Goal: Information Seeking & Learning: Learn about a topic

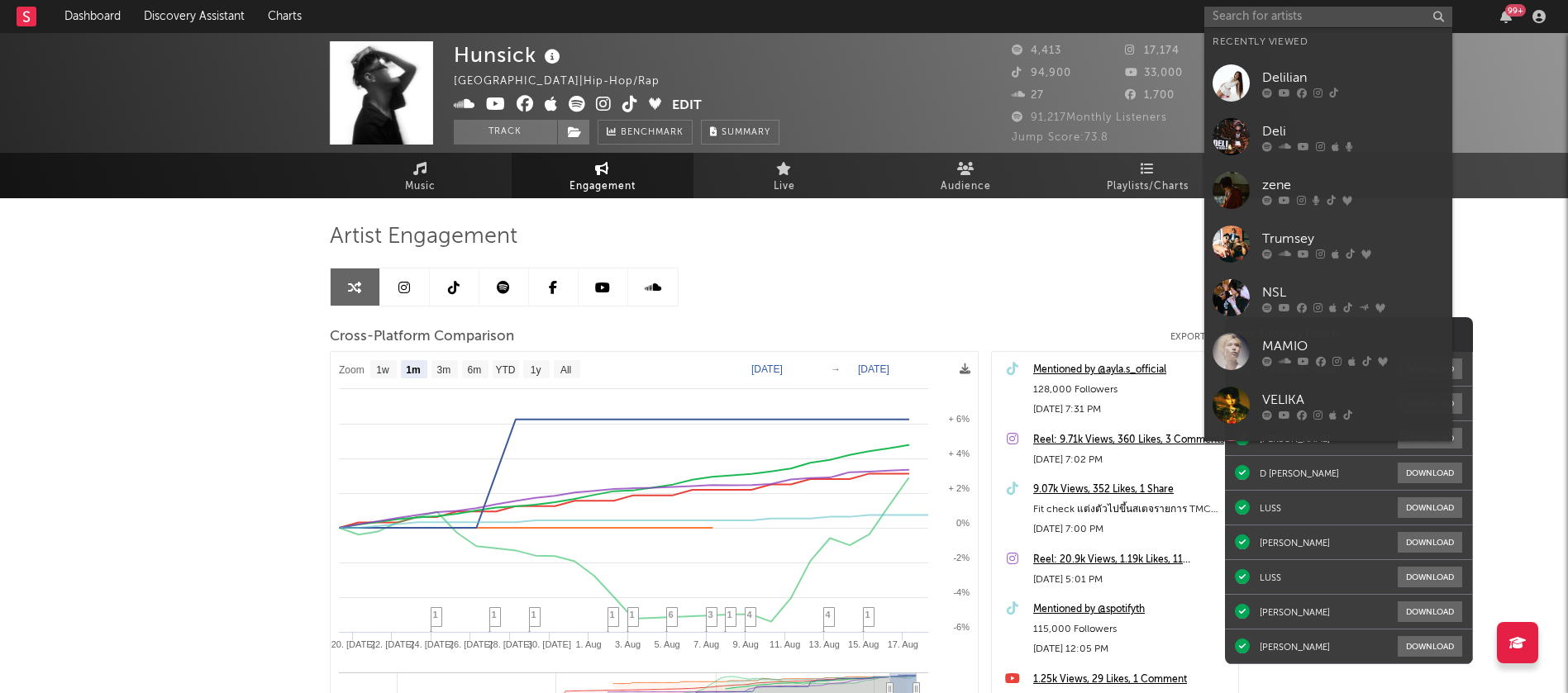
select select "1m"
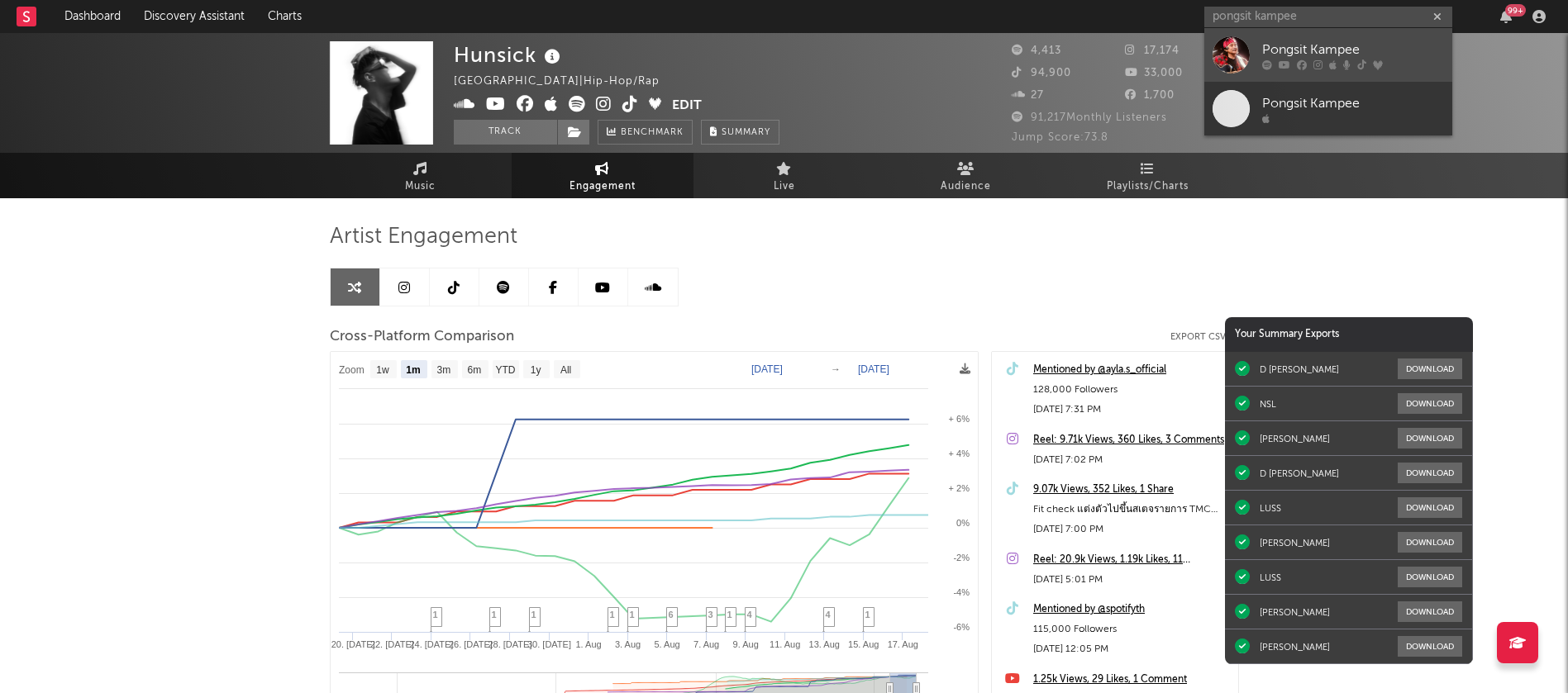
type input "pongsit kampee"
click at [1278, 42] on div "Pongsit Kampee" at bounding box center [1353, 49] width 182 height 20
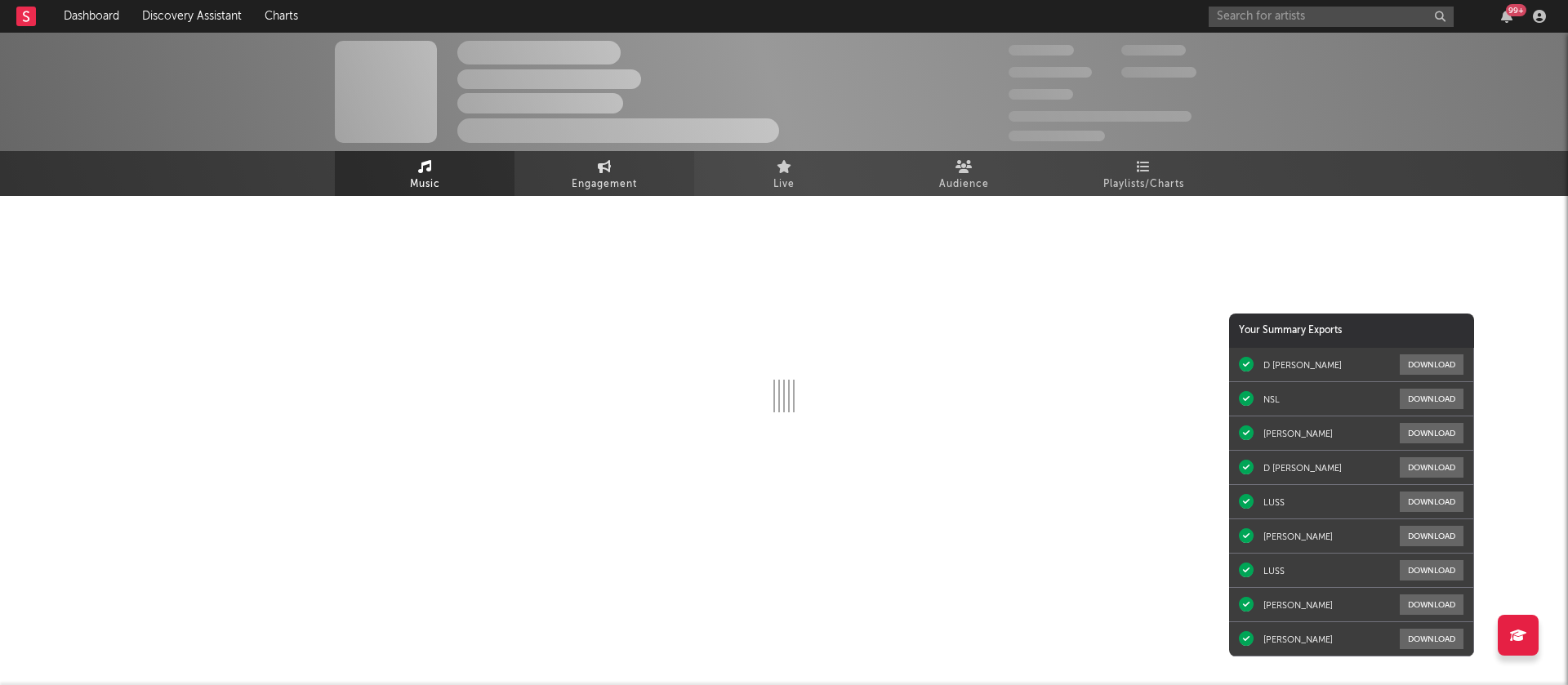
click at [613, 175] on span "Engagement" at bounding box center [604, 184] width 66 height 20
select select "1w"
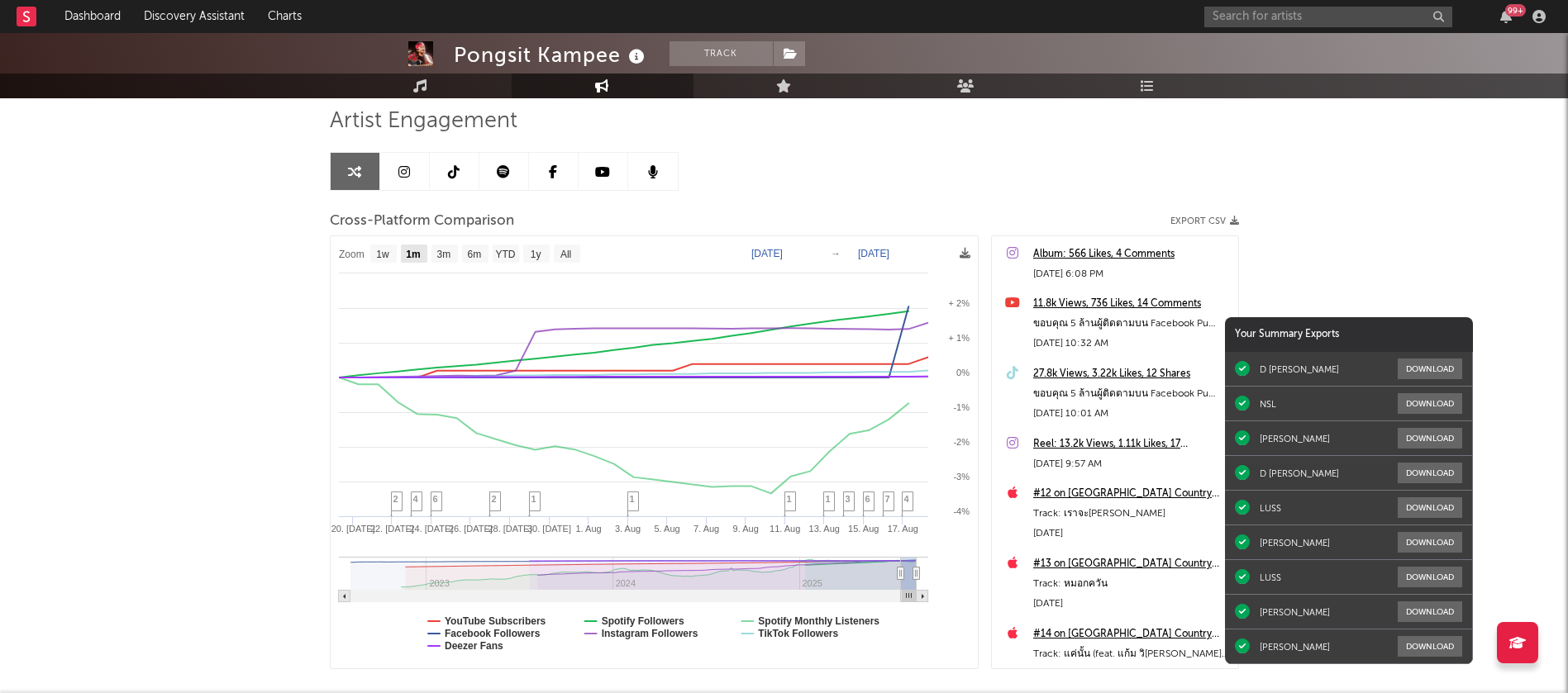
scroll to position [117, 0]
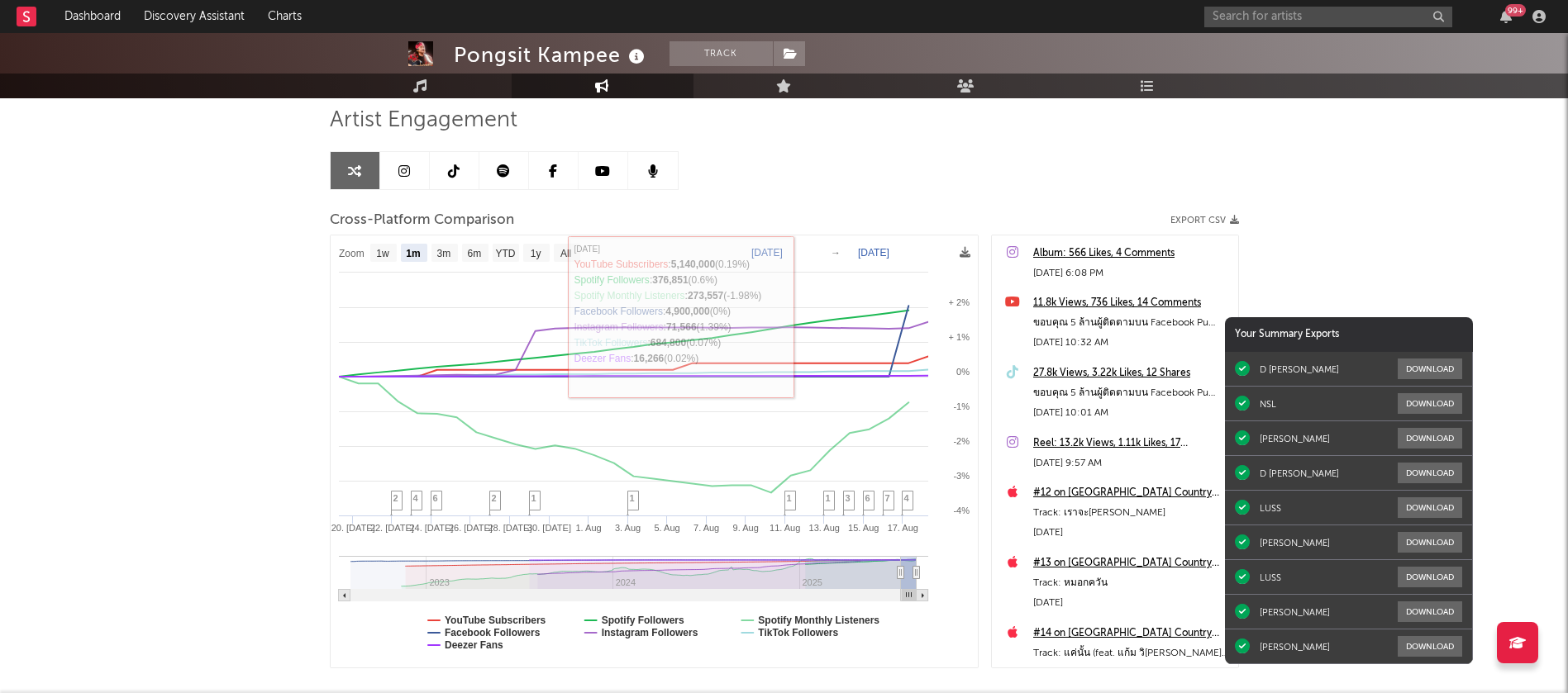
click at [449, 250] on text "3m" at bounding box center [444, 253] width 14 height 11
select select "3m"
type input "[DATE]"
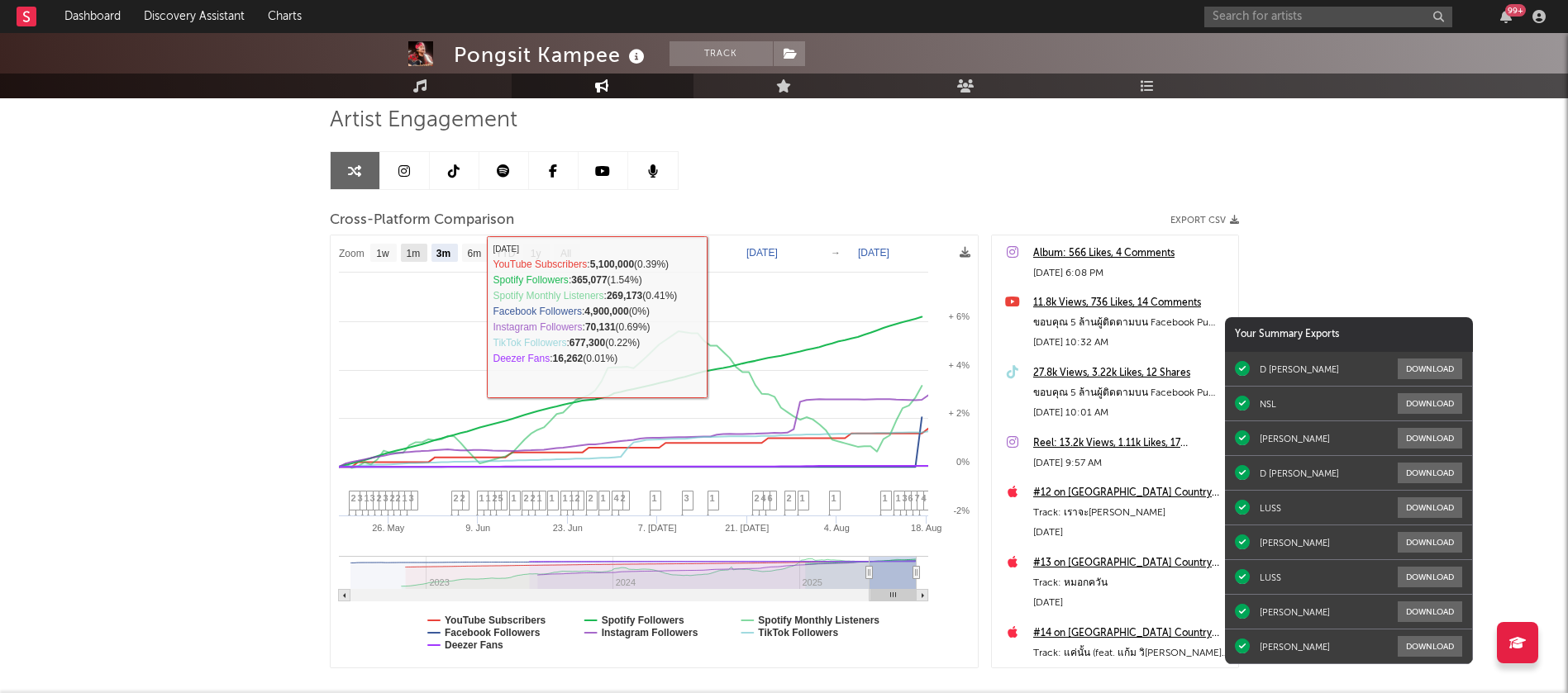
click at [425, 251] on rect at bounding box center [414, 253] width 27 height 18
select select "1m"
type input "[DATE]"
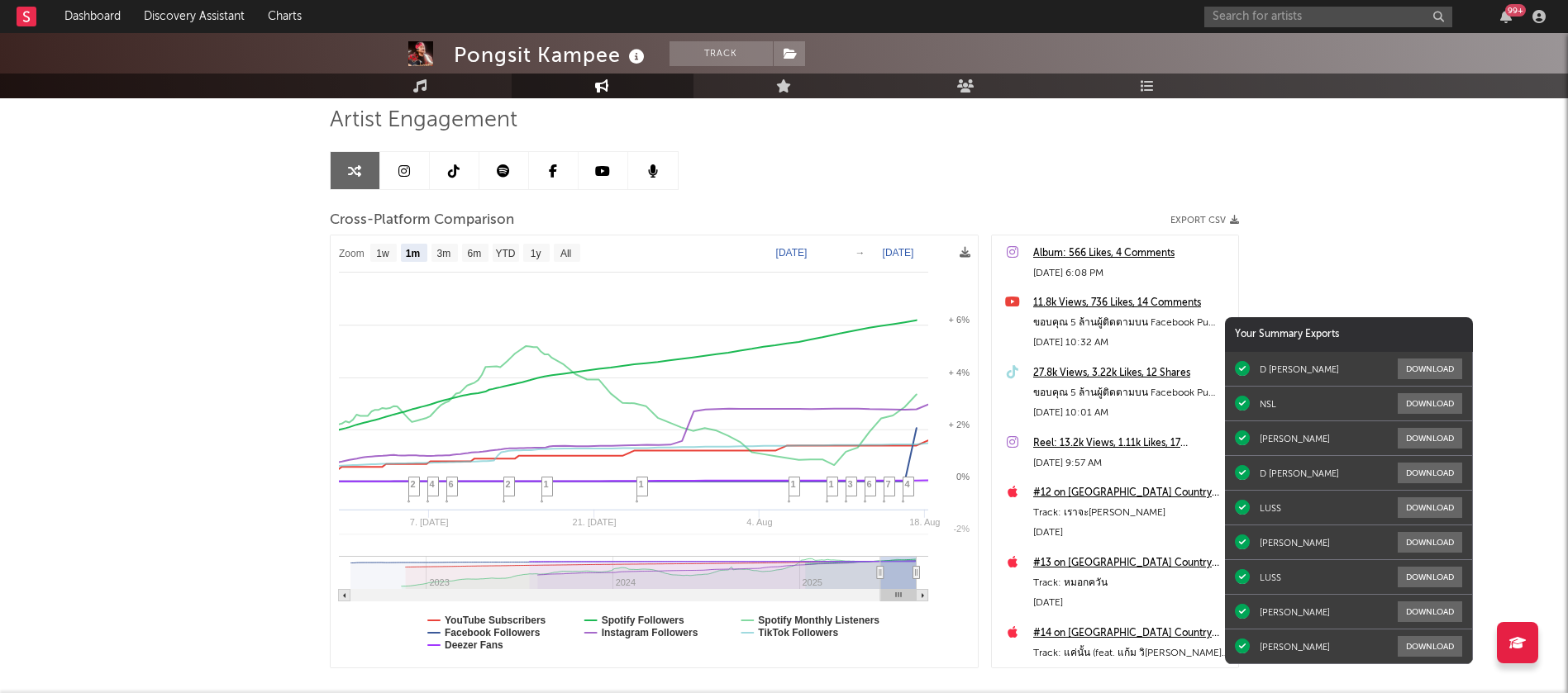
select select "1m"
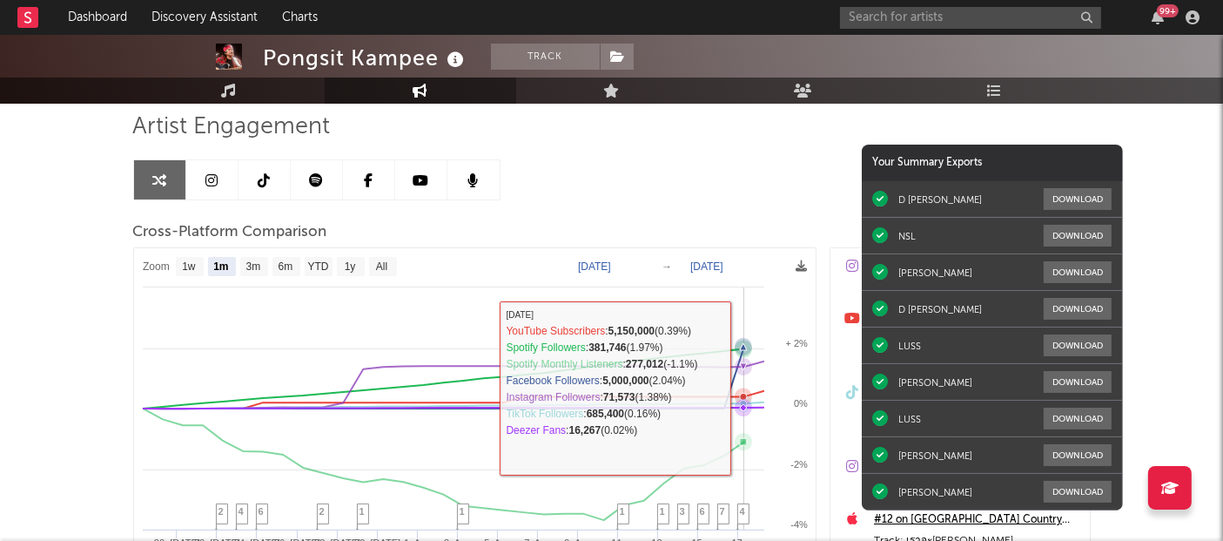
select select "1m"
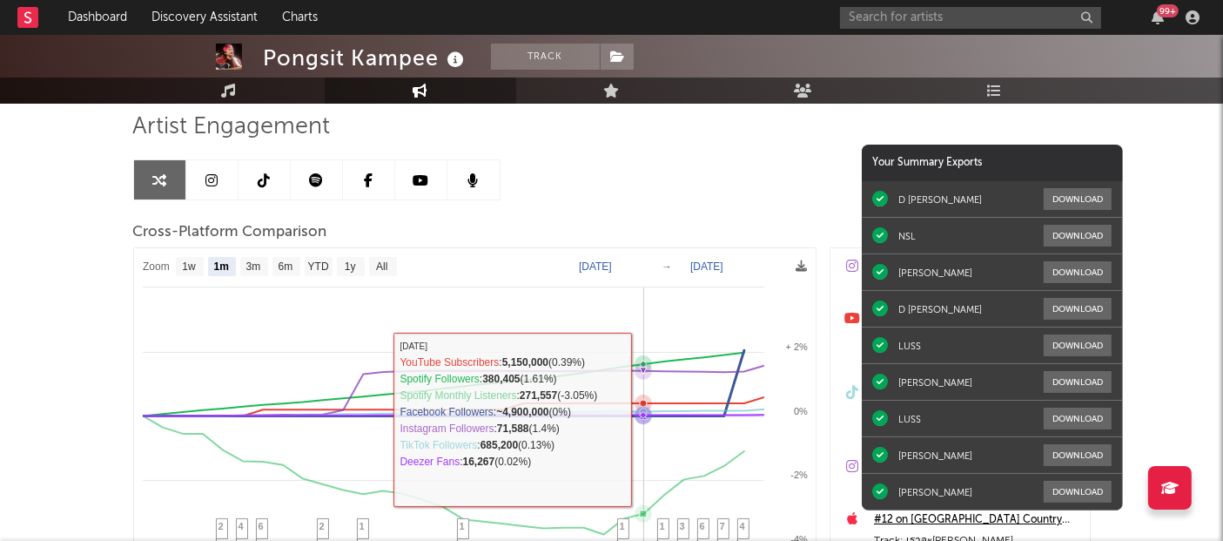
scroll to position [407, 0]
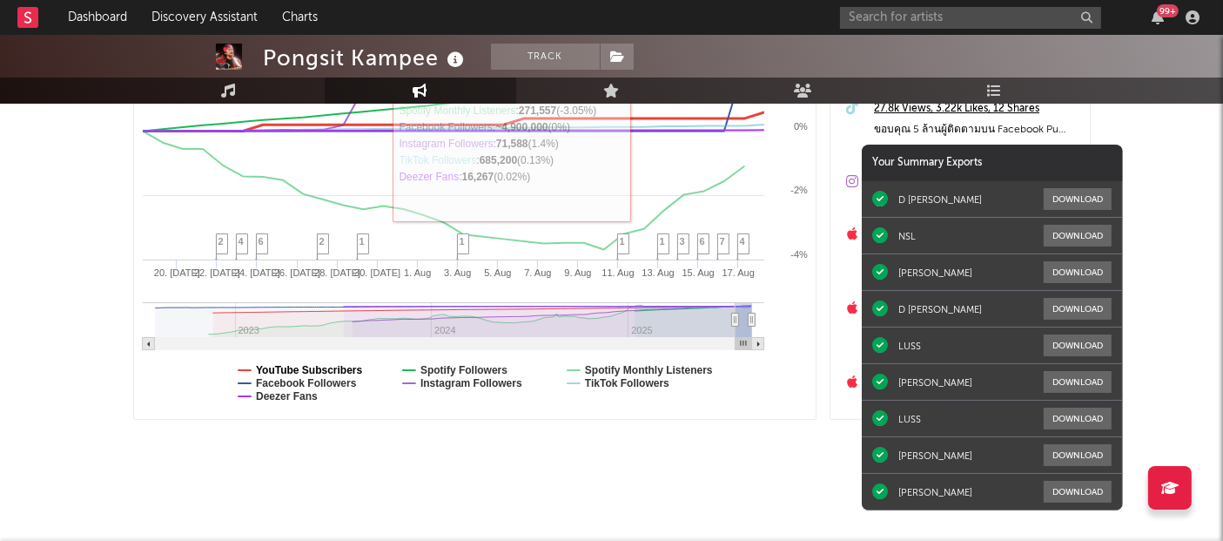
click at [327, 364] on text "YouTube Subscribers" at bounding box center [309, 370] width 107 height 12
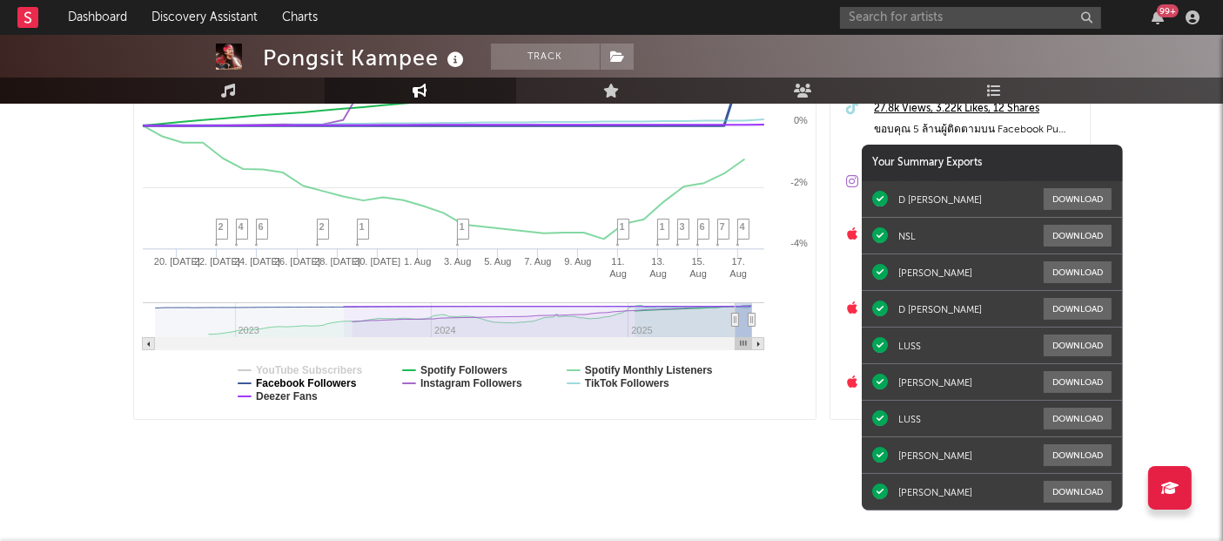
select select "1m"
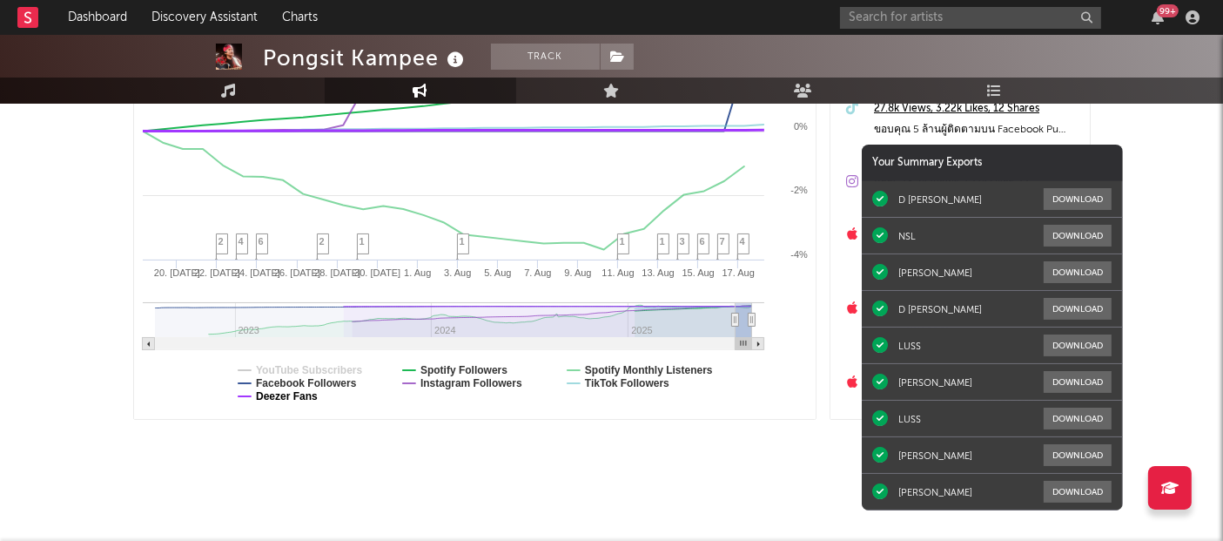
click at [306, 392] on text "Deezer Fans" at bounding box center [287, 396] width 62 height 12
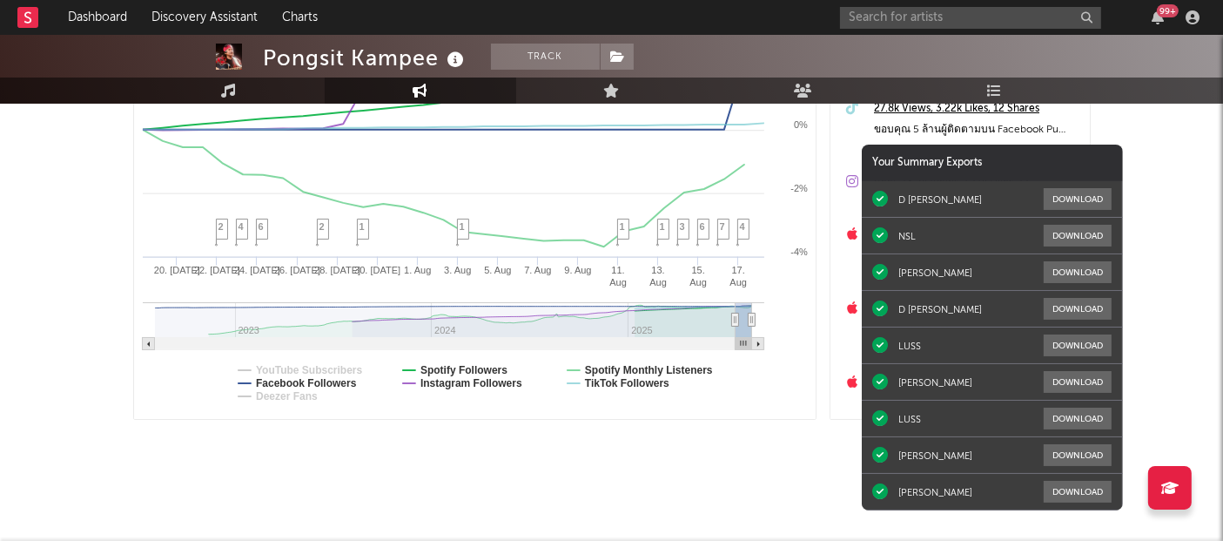
select select "1m"
click at [440, 366] on text "Spotify Followers" at bounding box center [463, 370] width 87 height 12
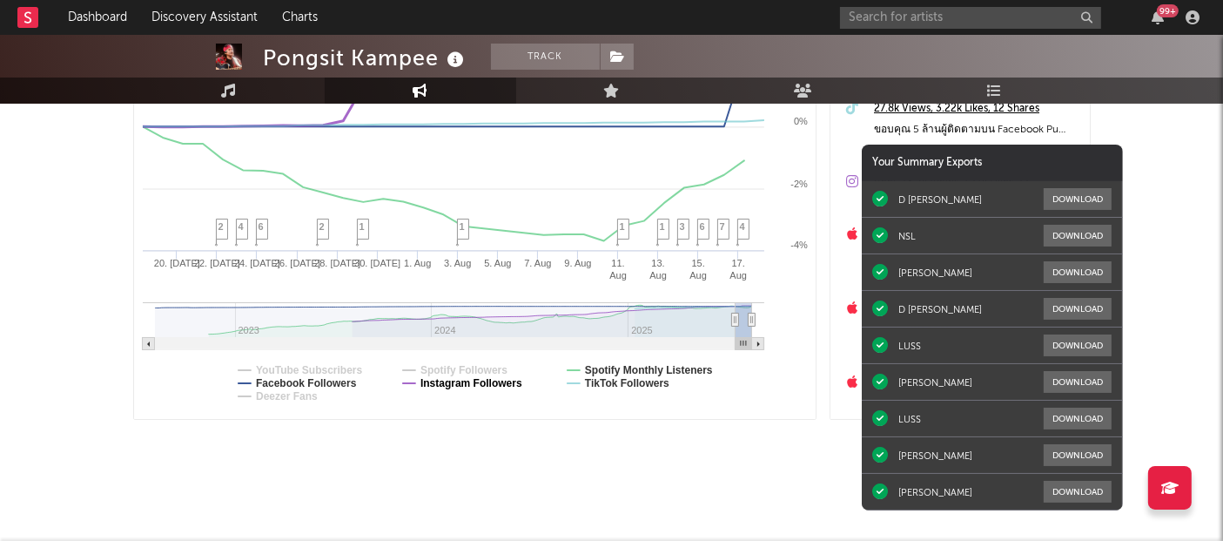
select select "1m"
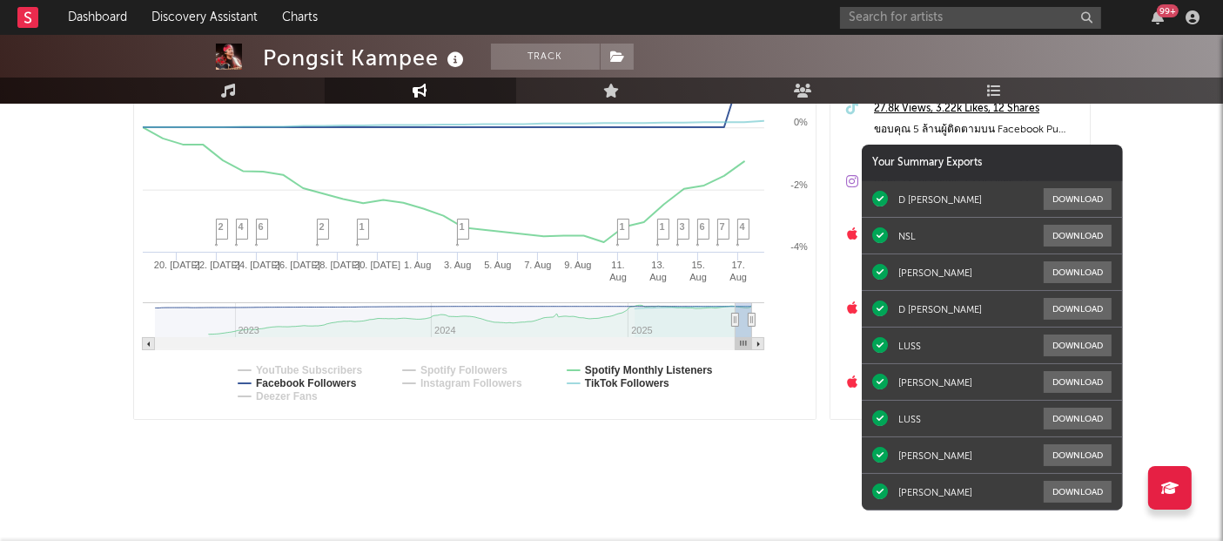
select select "1m"
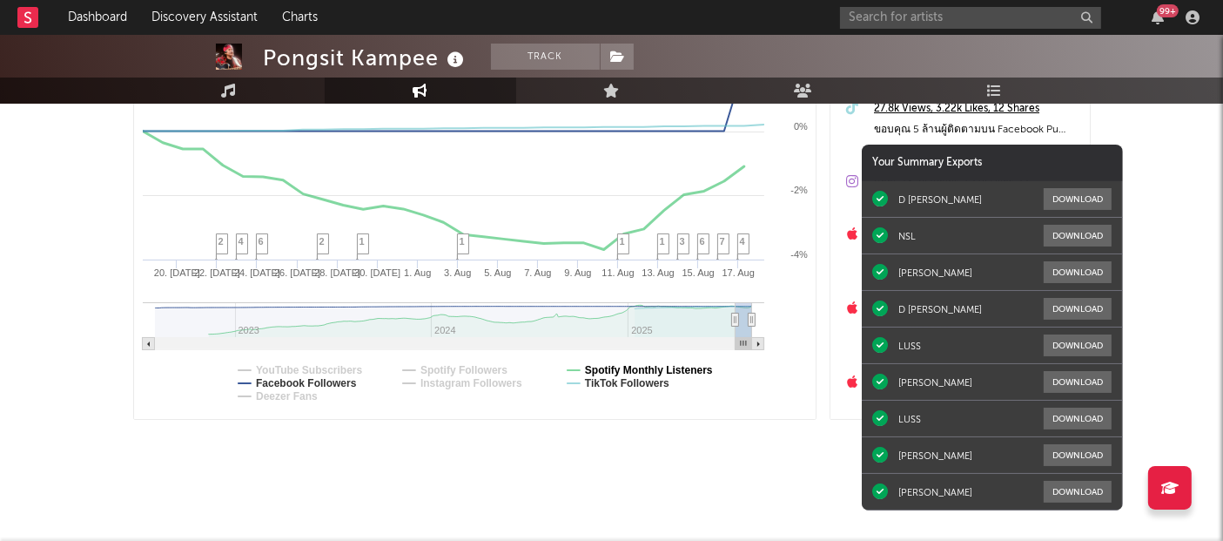
click at [636, 372] on text "Spotify Monthly Listeners" at bounding box center [648, 370] width 128 height 12
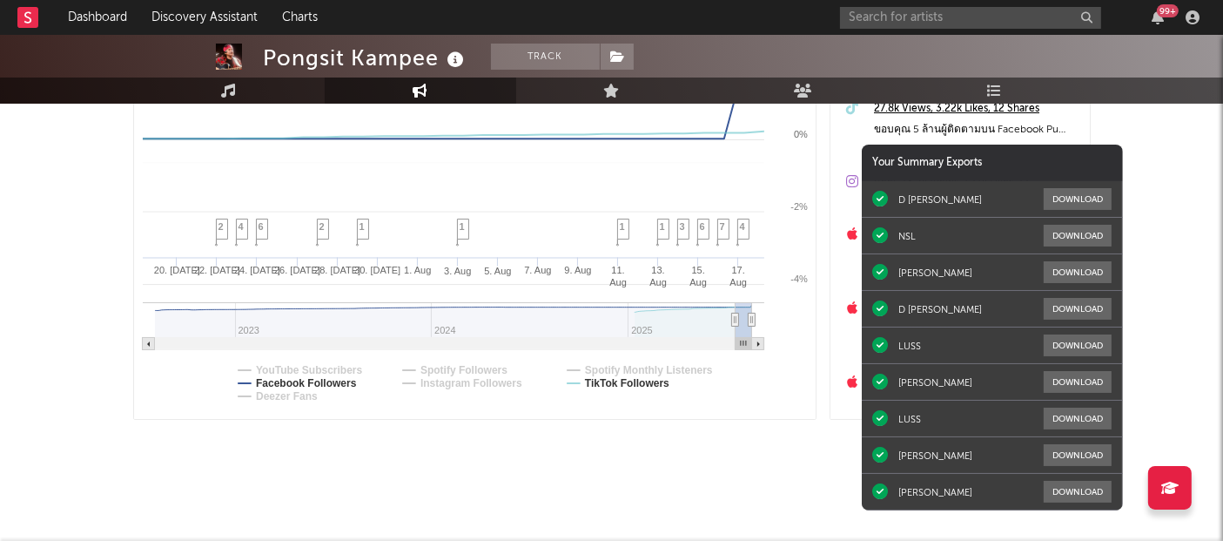
select select "1m"
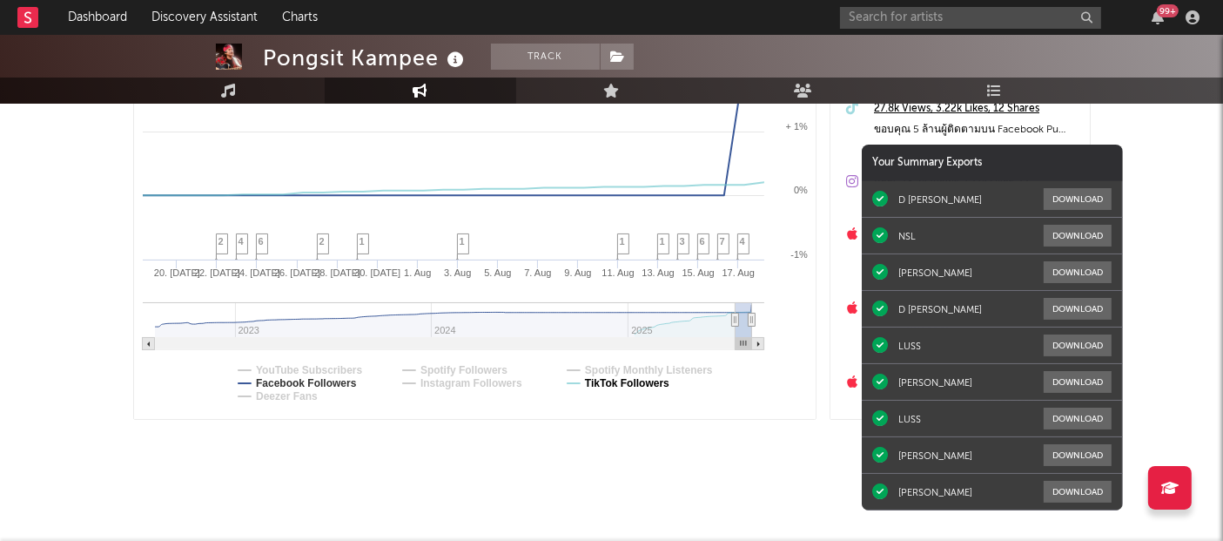
click at [634, 385] on text "TikTok Followers" at bounding box center [626, 383] width 84 height 12
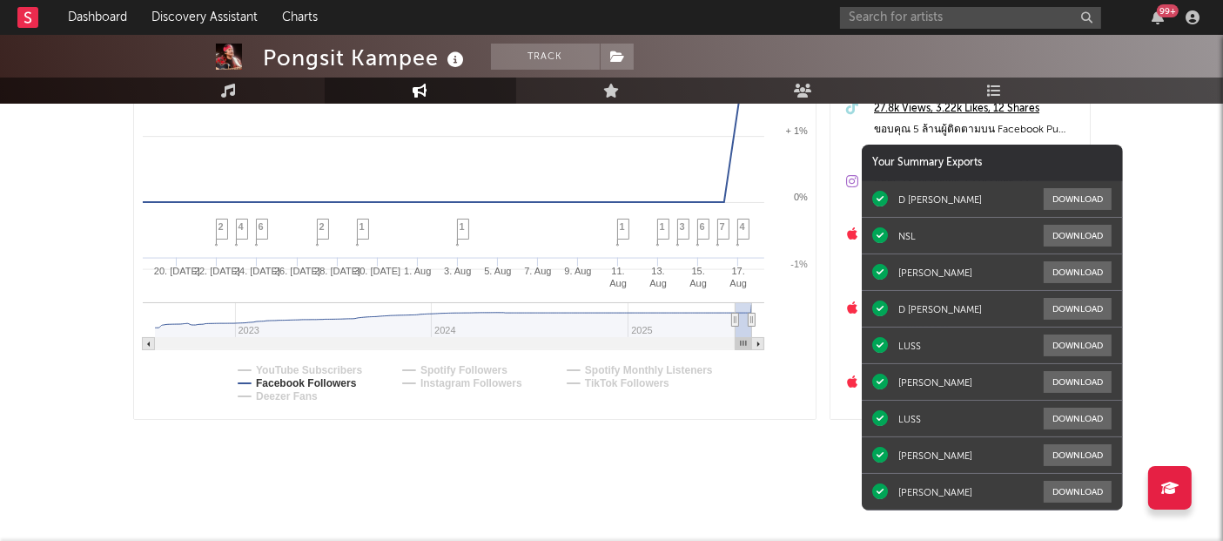
select select "1m"
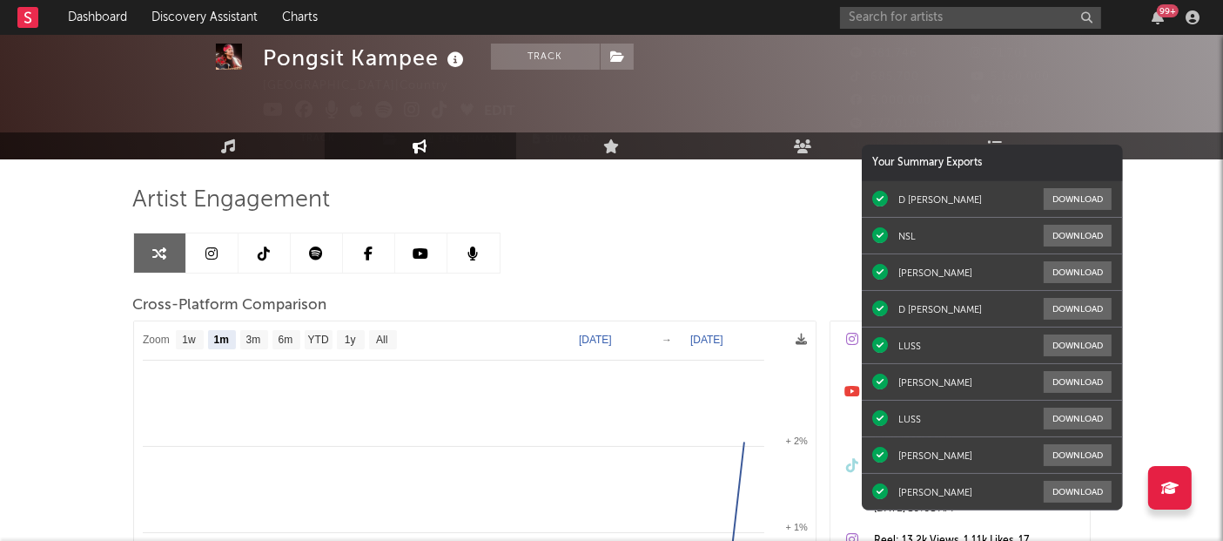
scroll to position [0, 0]
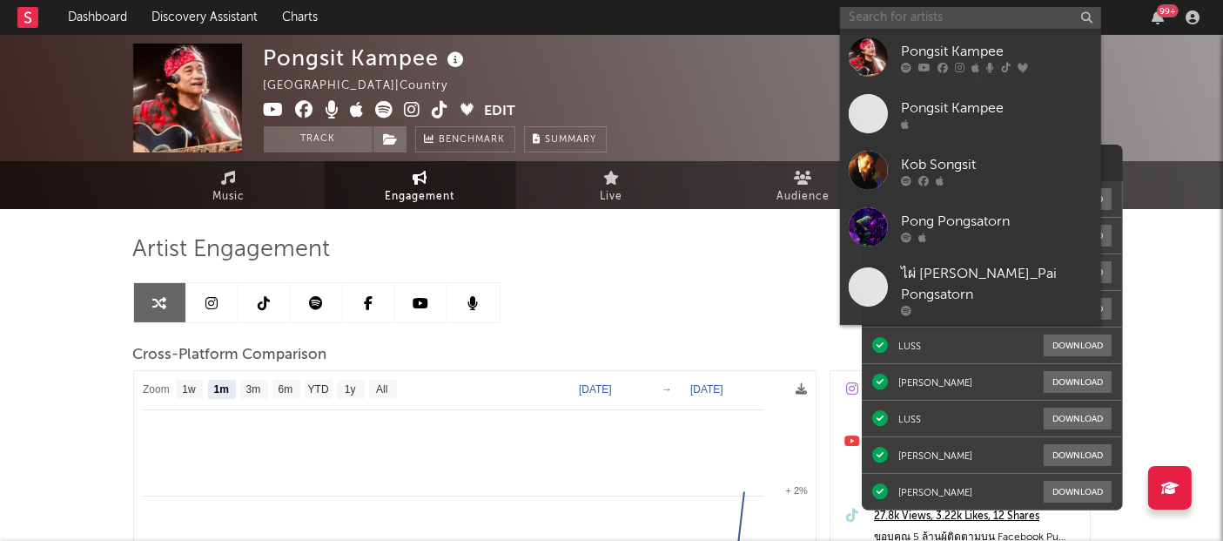
click at [918, 11] on input "text" at bounding box center [970, 18] width 261 height 22
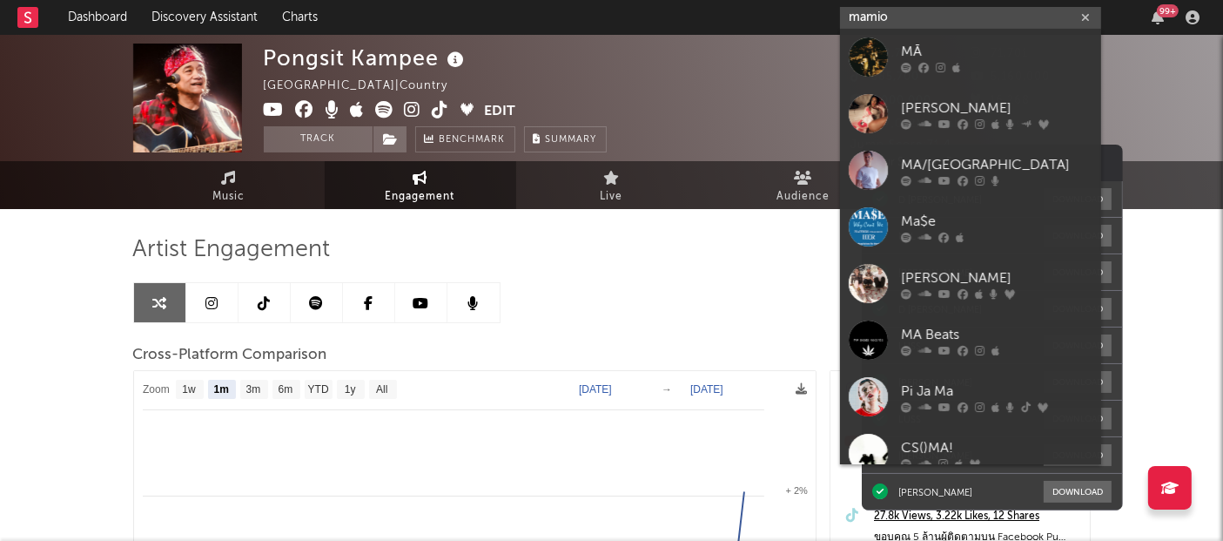
click at [931, 22] on input "mamio" at bounding box center [970, 18] width 261 height 22
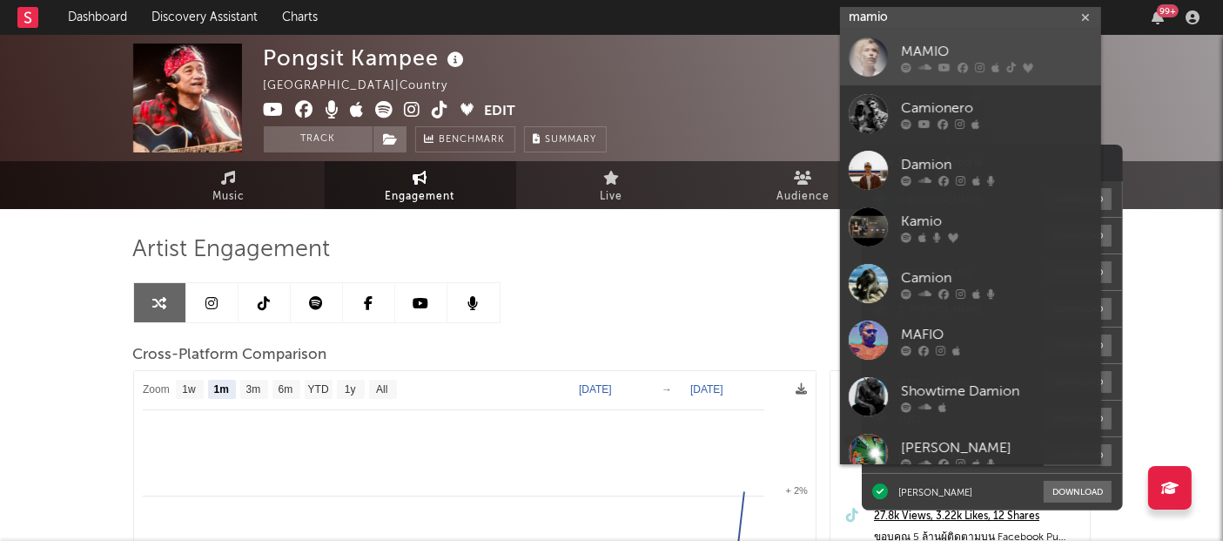
type input "mamio"
click at [925, 53] on div "MAMIO" at bounding box center [997, 52] width 192 height 21
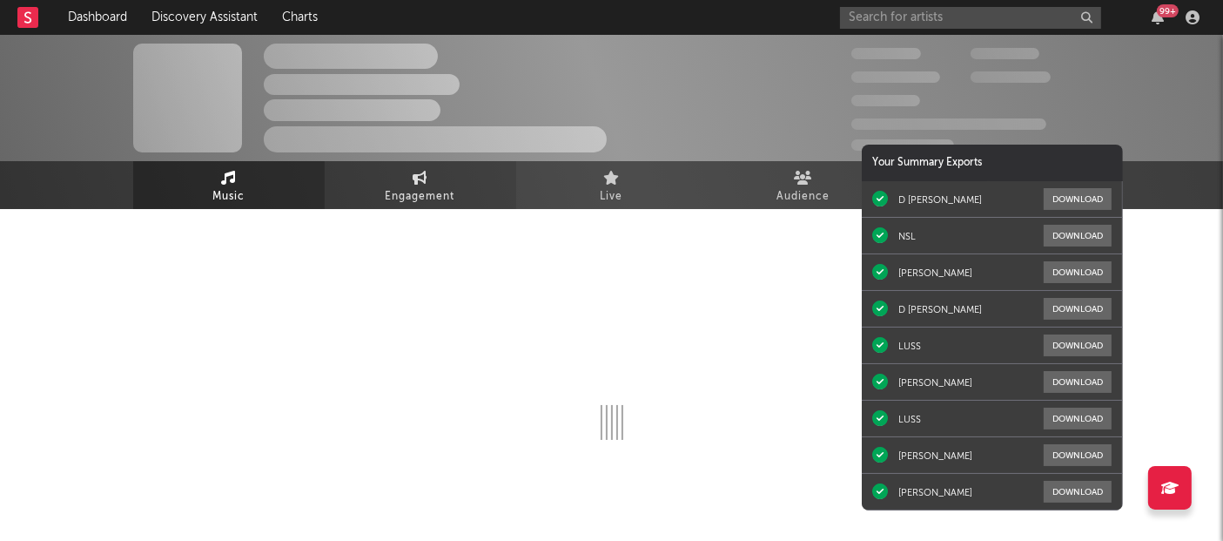
click at [438, 186] on span "Engagement" at bounding box center [421, 196] width 70 height 21
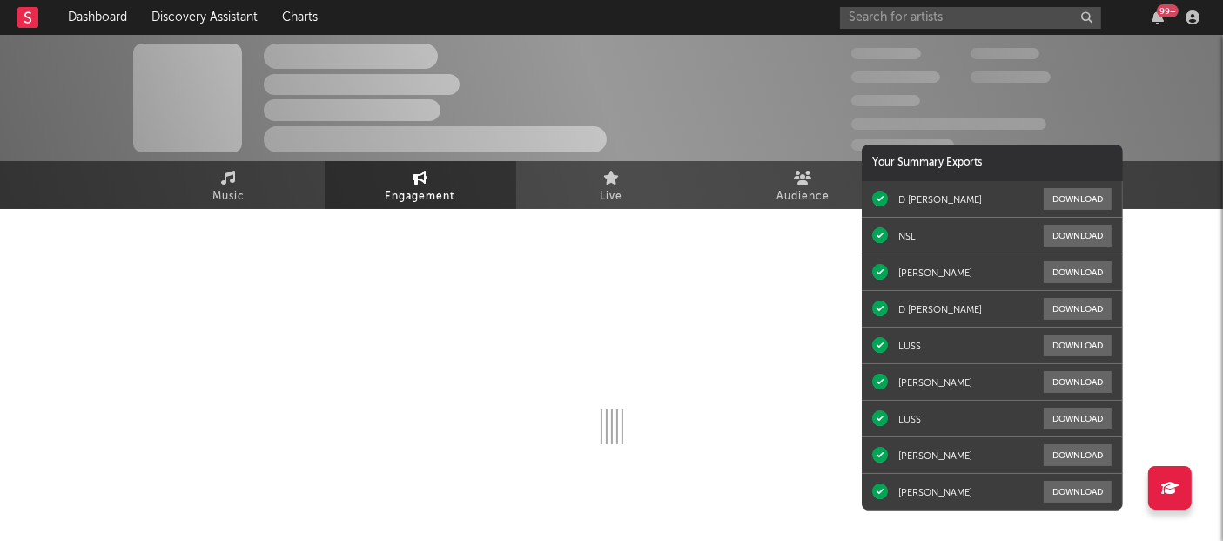
select select "1w"
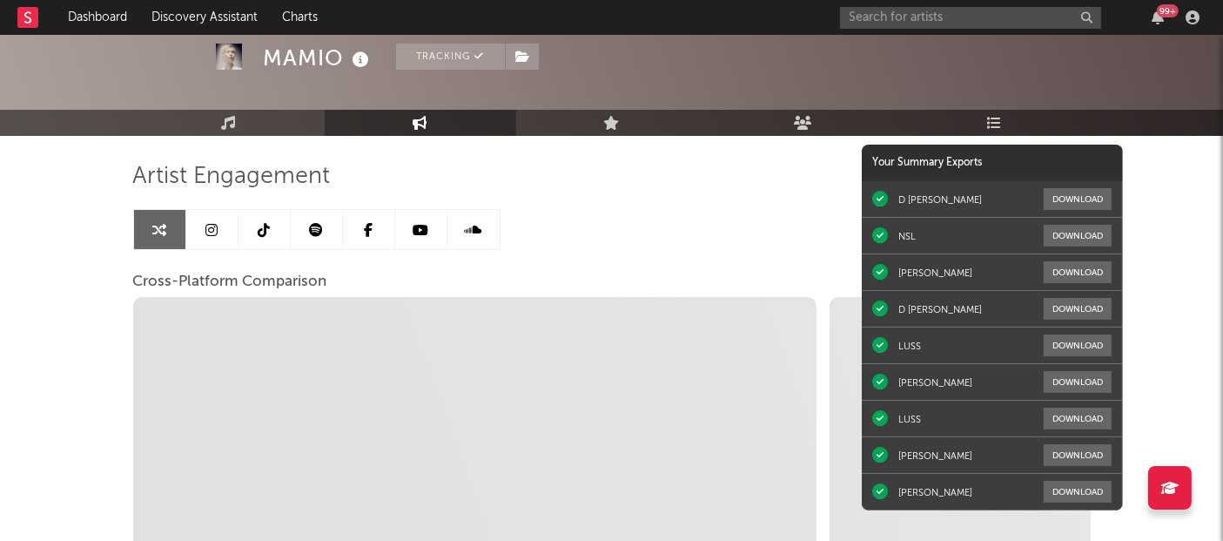
scroll to position [216, 0]
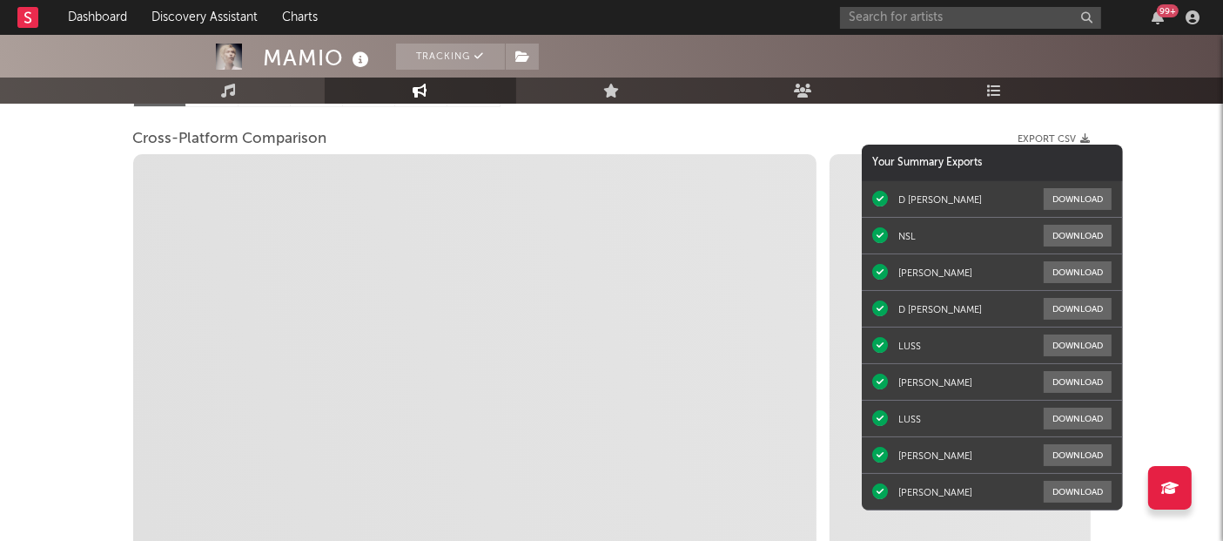
select select "1m"
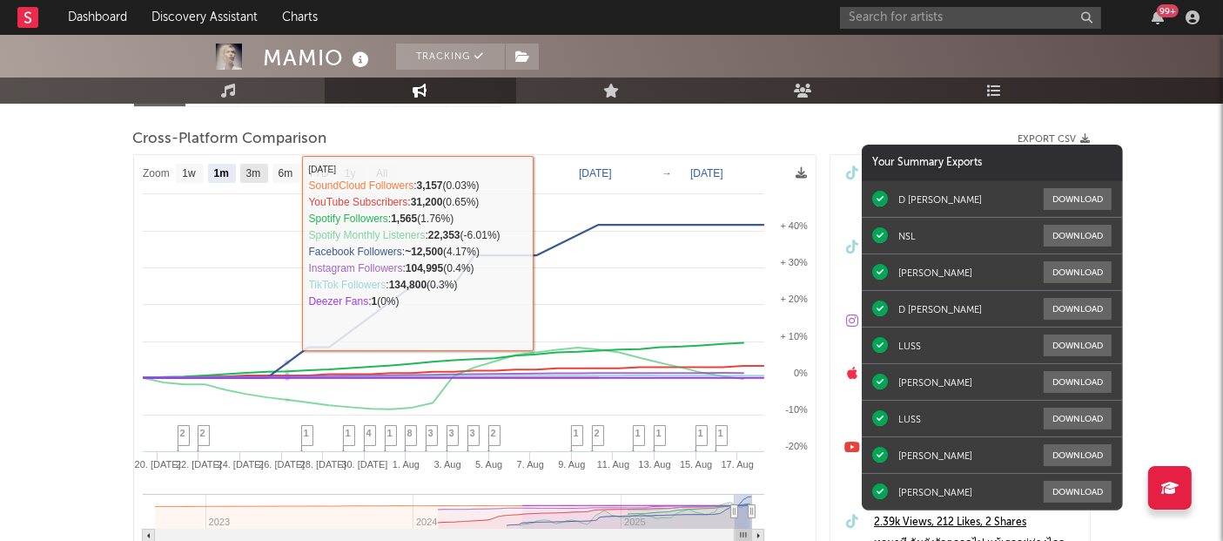
click at [248, 172] on text "3m" at bounding box center [252, 174] width 15 height 12
select select "3m"
type input "[DATE]"
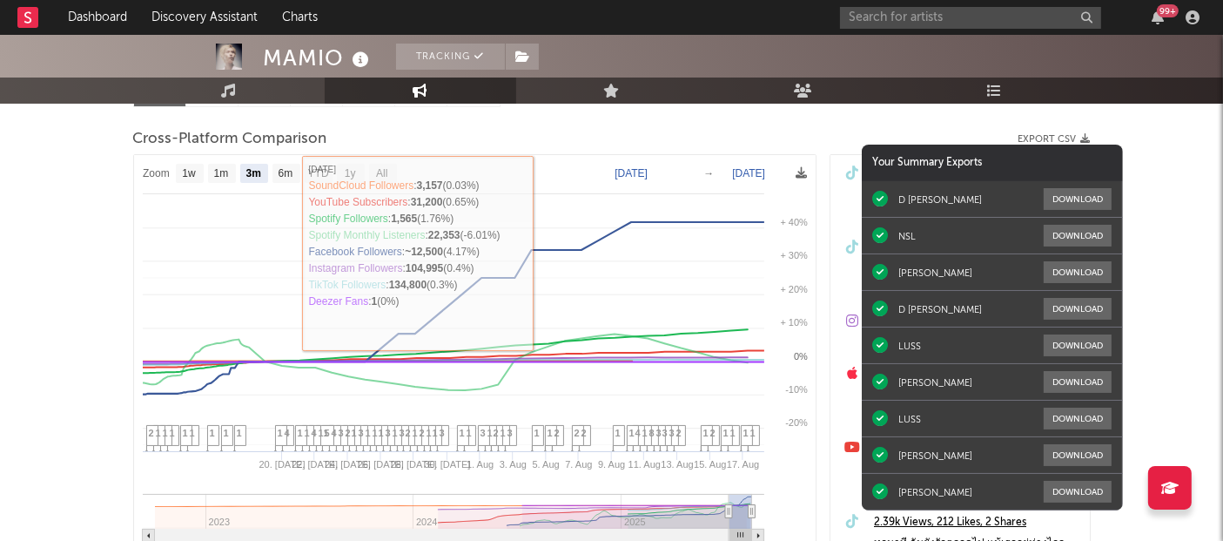
select select "3m"
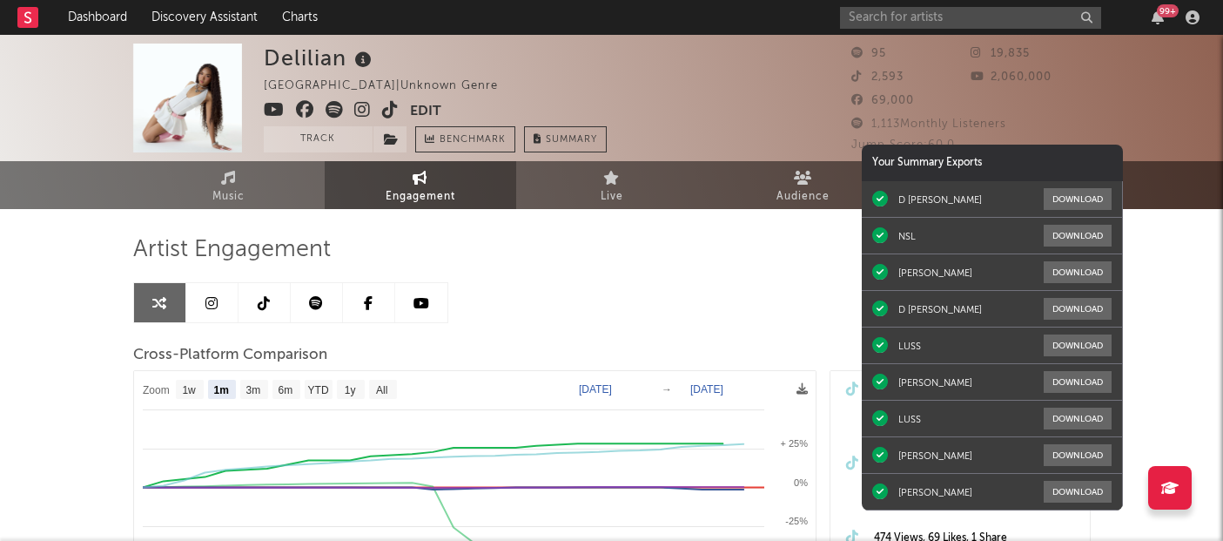
select select "1m"
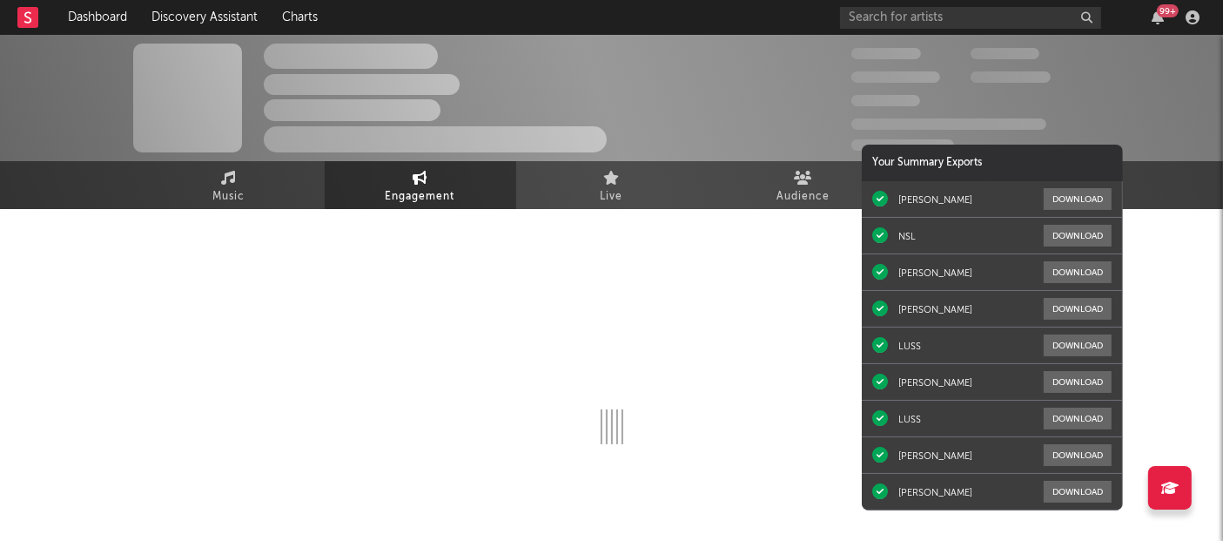
select select "1m"
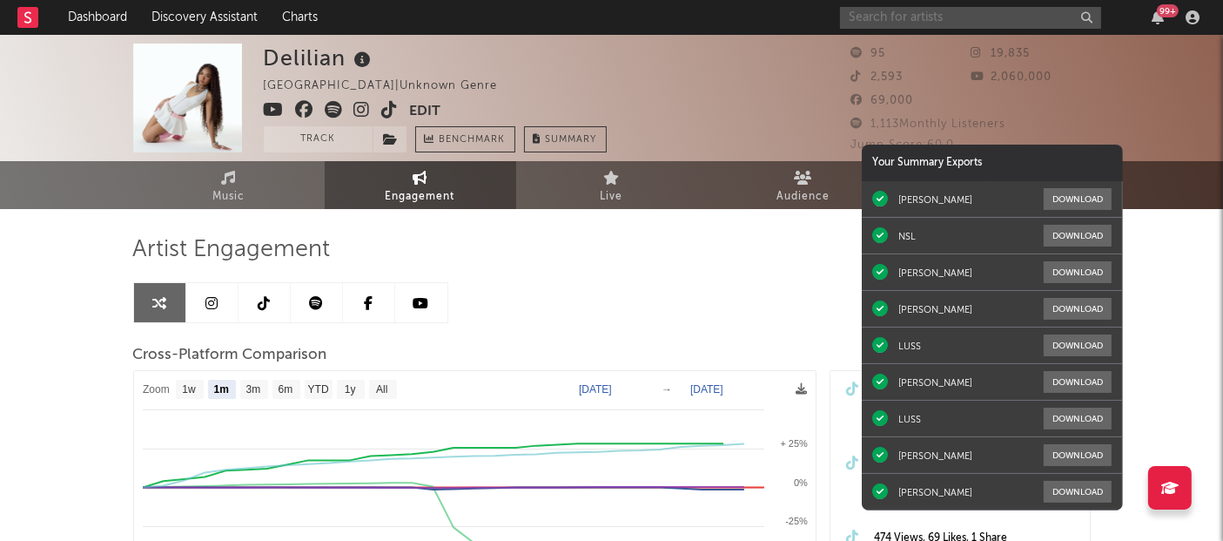
click at [1010, 17] on input "text" at bounding box center [970, 18] width 261 height 22
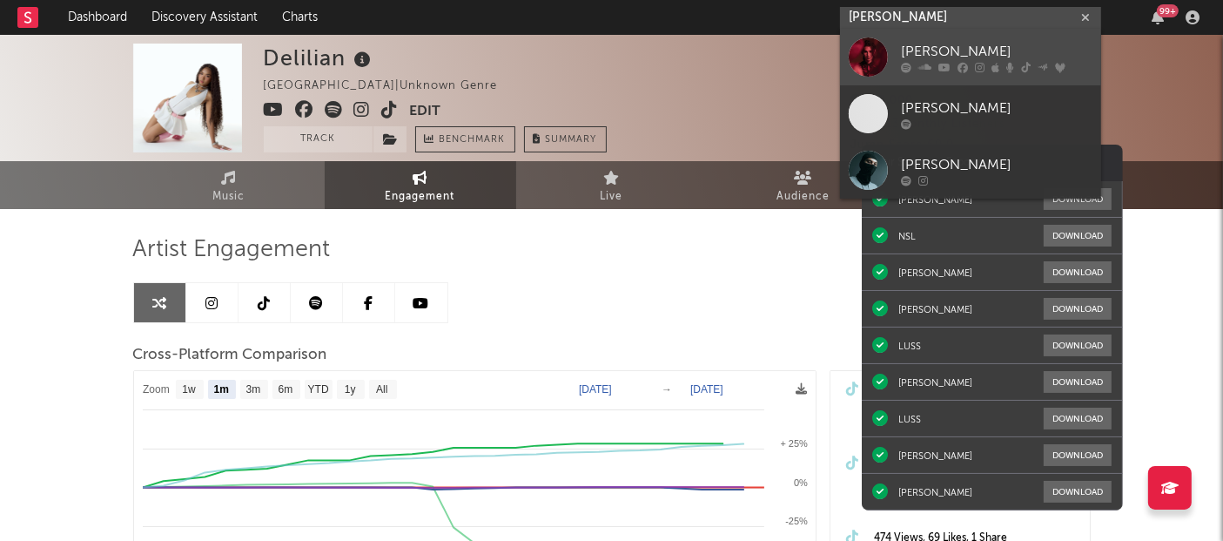
type input "jeff satur"
click at [955, 46] on div "[PERSON_NAME]" at bounding box center [997, 52] width 192 height 21
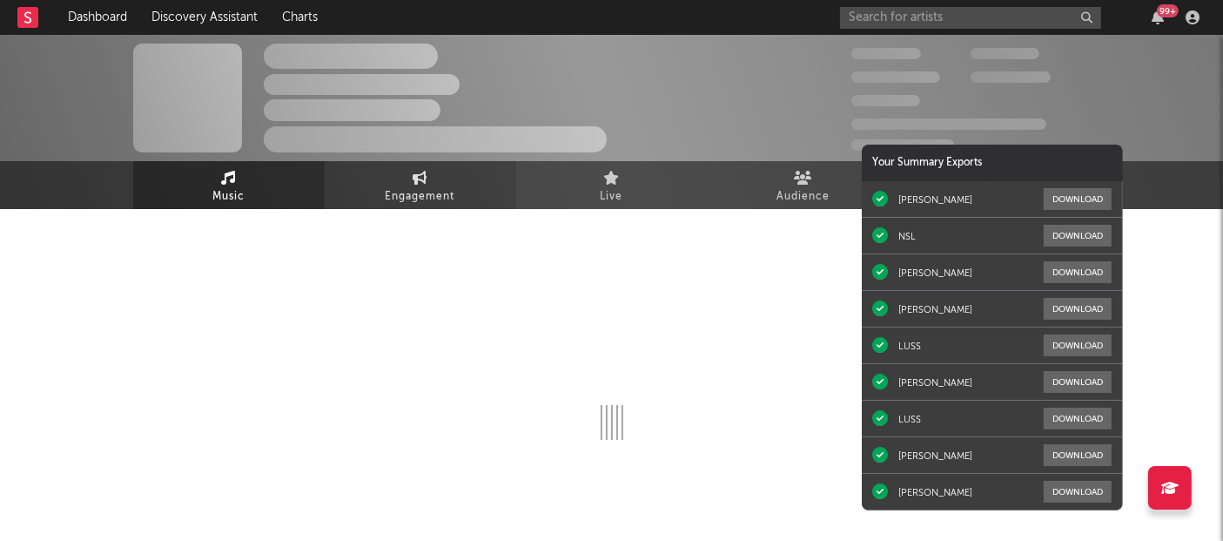
click at [420, 186] on span "Engagement" at bounding box center [421, 196] width 70 height 21
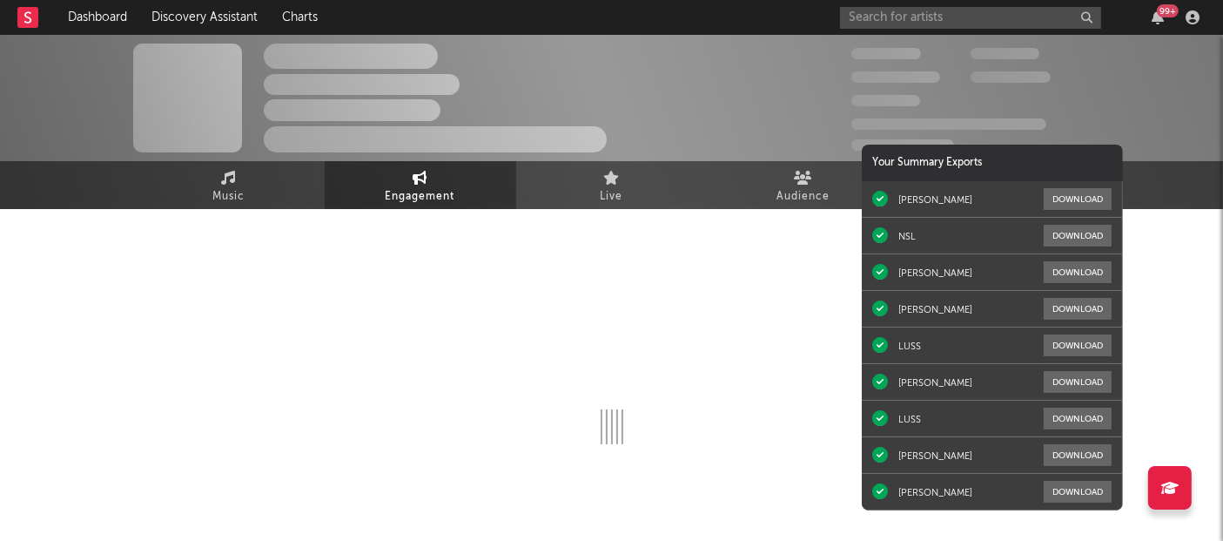
select select "1w"
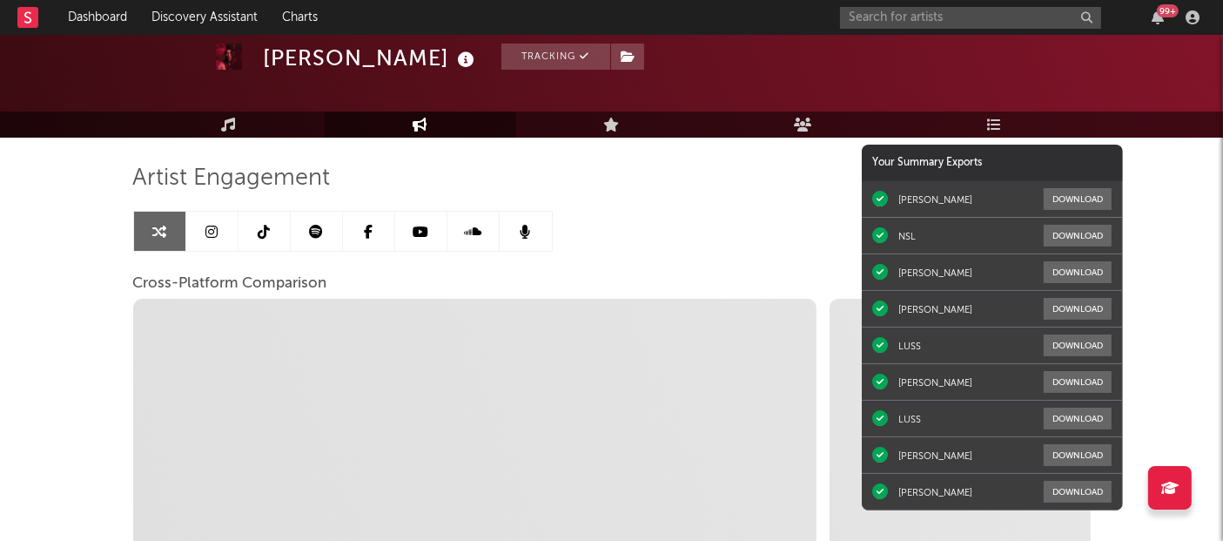
scroll to position [75, 0]
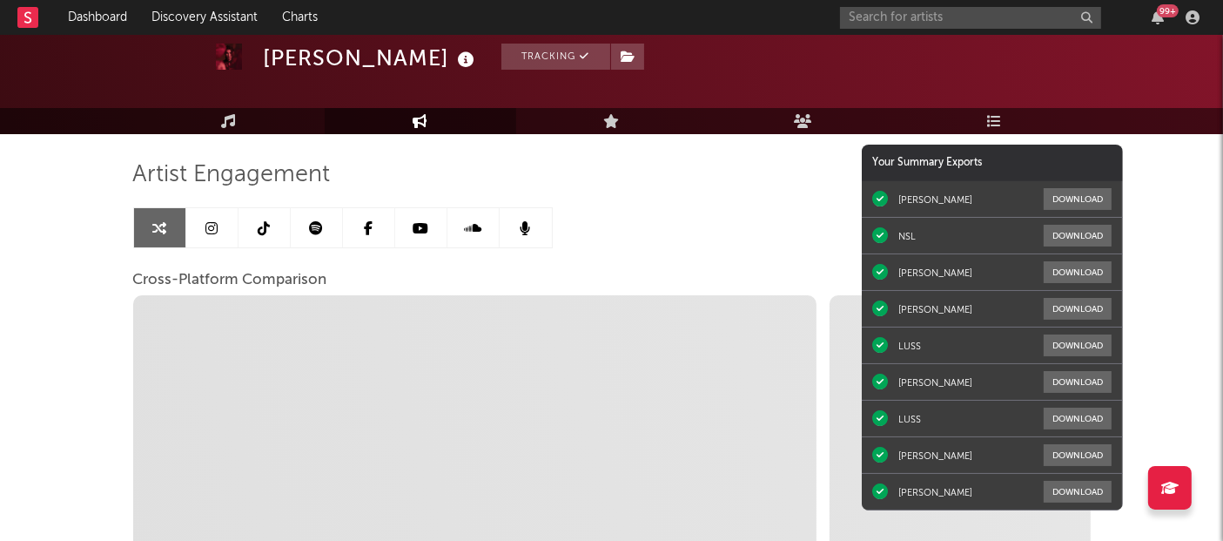
select select "1m"
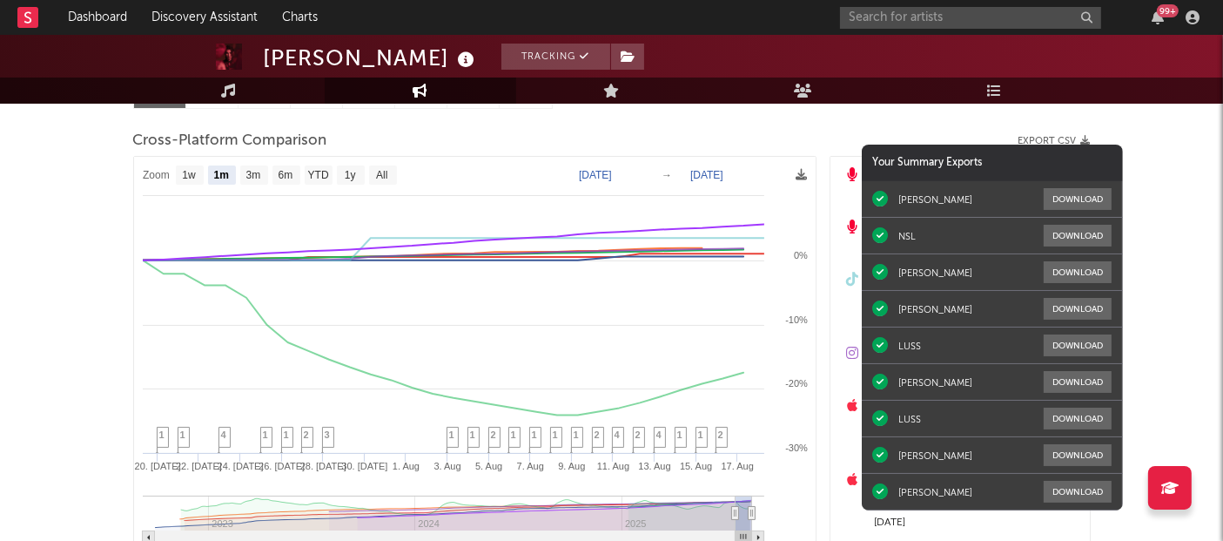
scroll to position [198, 0]
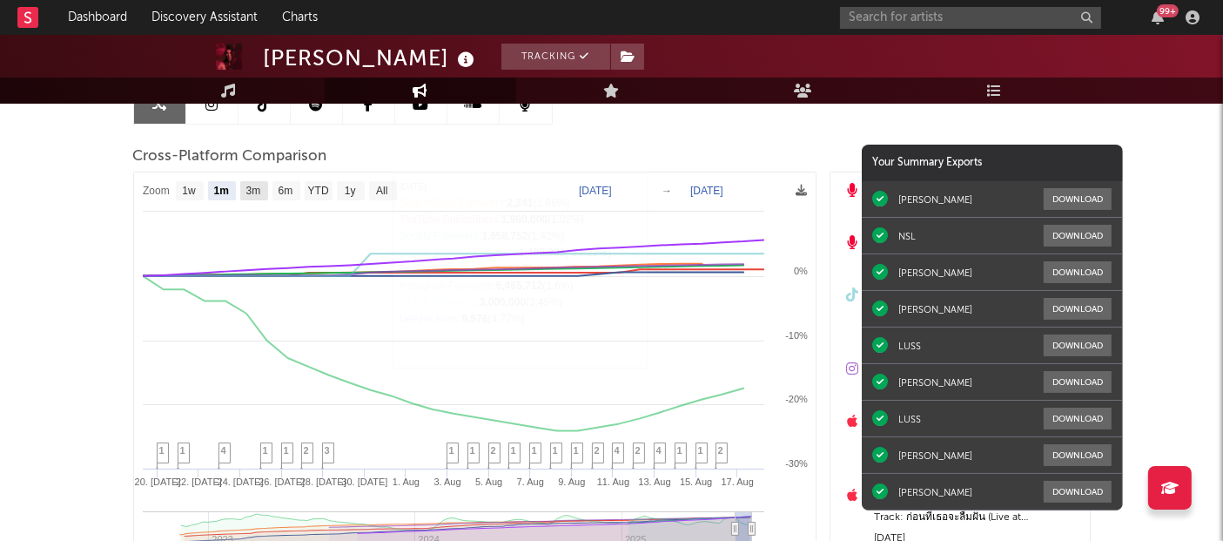
click at [253, 185] on text "3m" at bounding box center [252, 191] width 15 height 12
select select "3m"
type input "[DATE]"
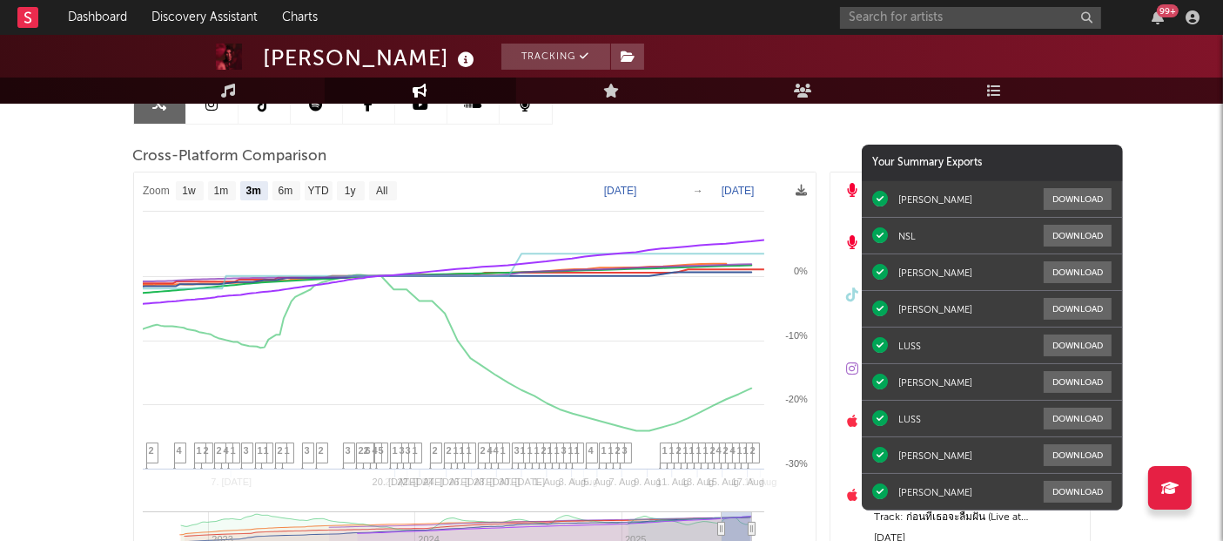
select select "3m"
